Goal: Navigation & Orientation: Find specific page/section

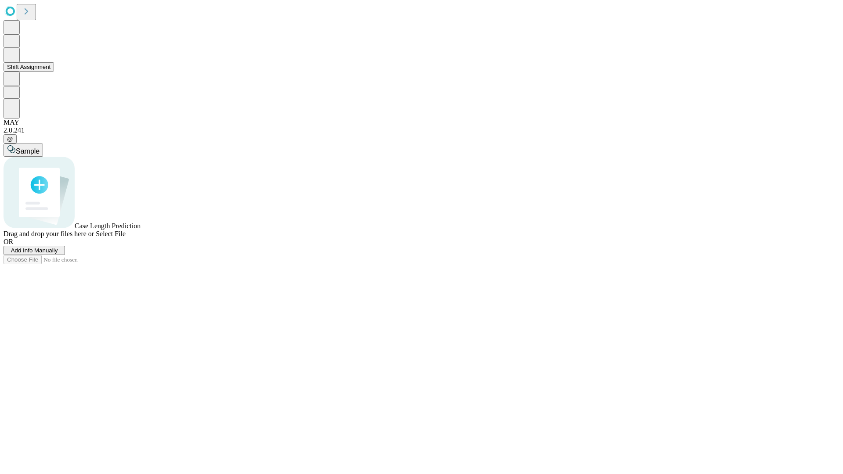
click at [54, 72] on button "Shift Assignment" at bounding box center [29, 66] width 50 height 9
